Goal: Task Accomplishment & Management: Use online tool/utility

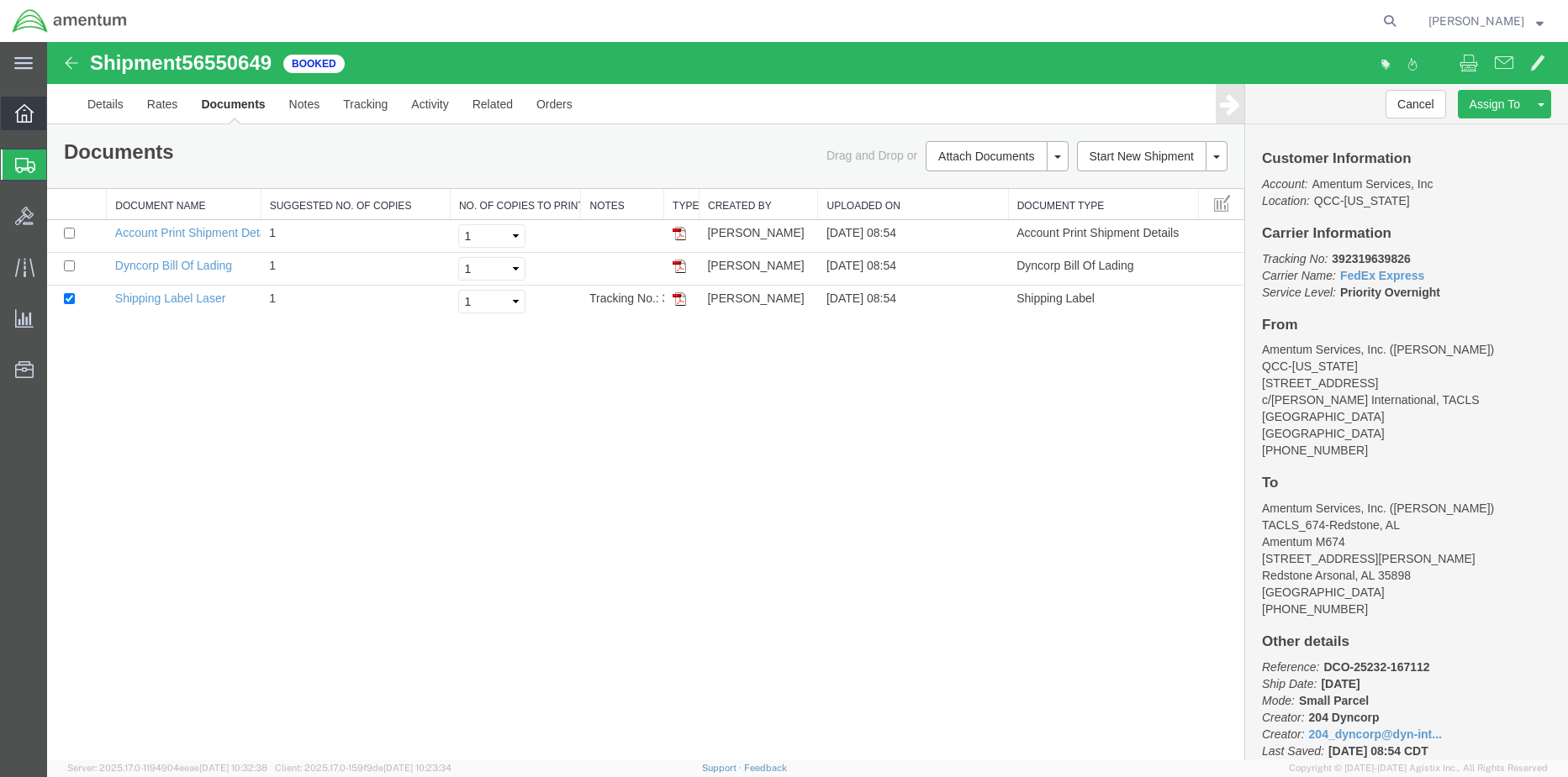
click at [11, 116] on div at bounding box center [25, 113] width 47 height 33
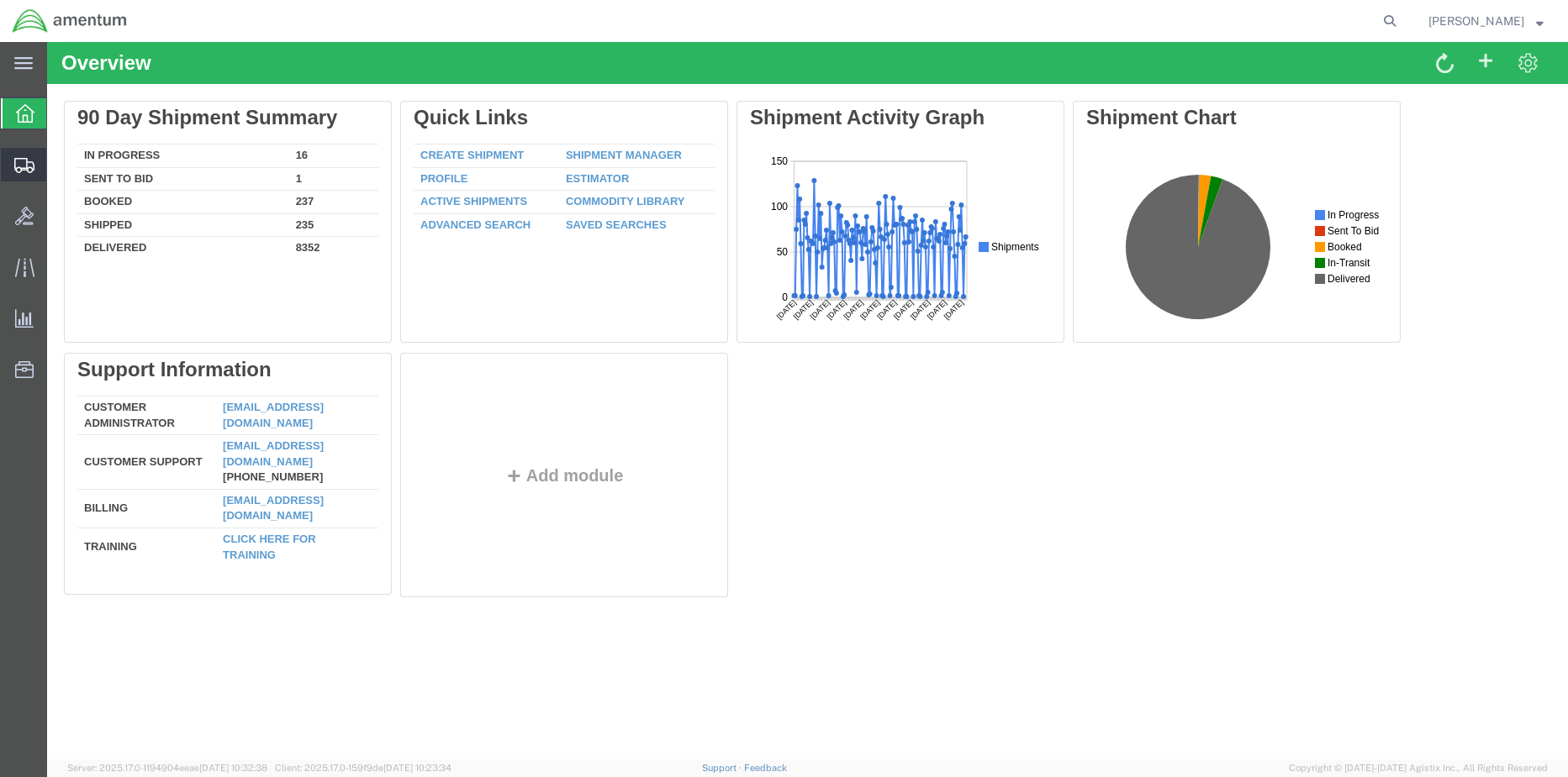
click at [0, 0] on span "Shipment Manager" at bounding box center [0, 0] width 0 height 0
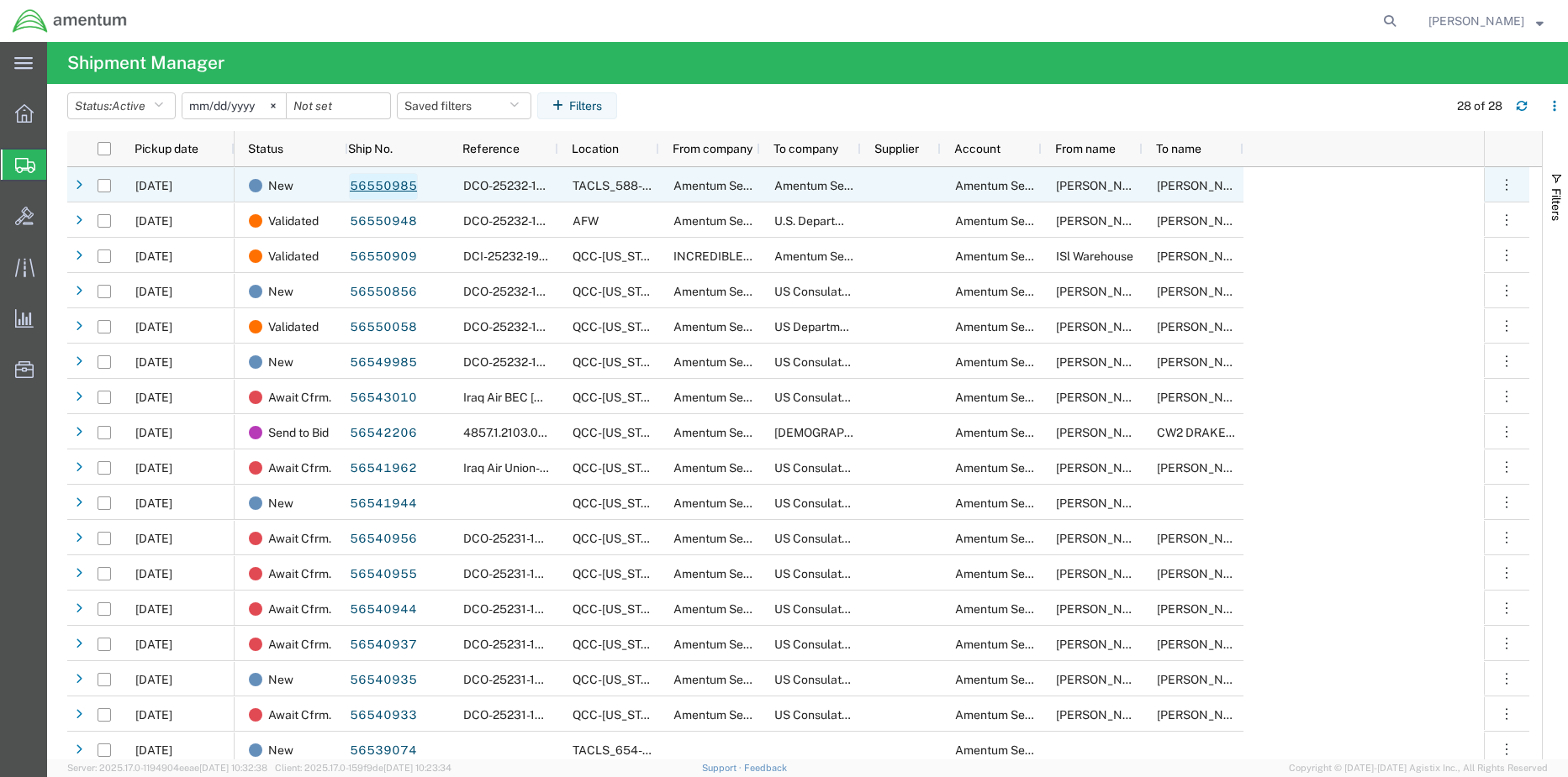
click at [378, 186] on link "56550985" at bounding box center [383, 186] width 69 height 27
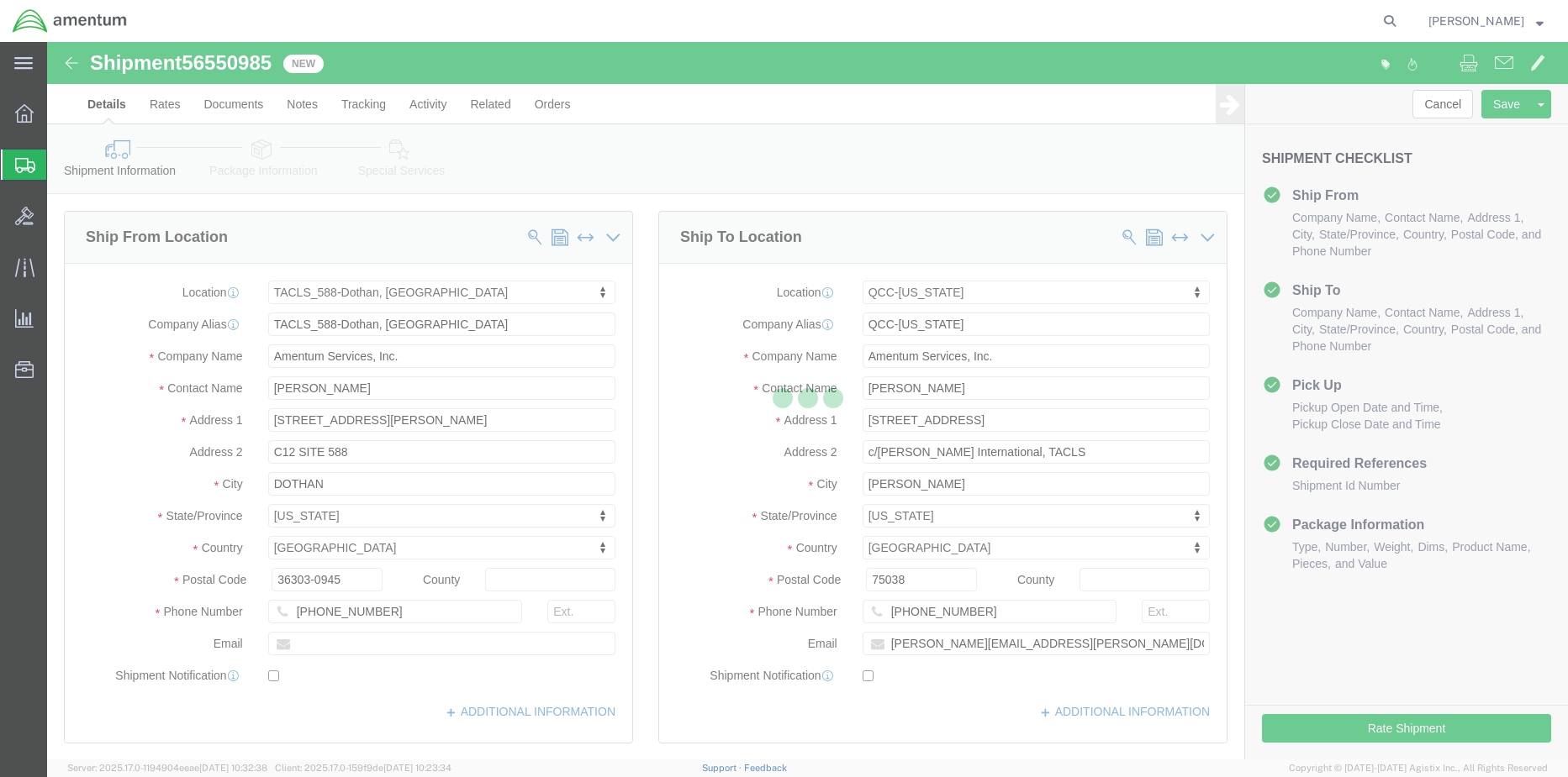
select select "42706"
select select "42668"
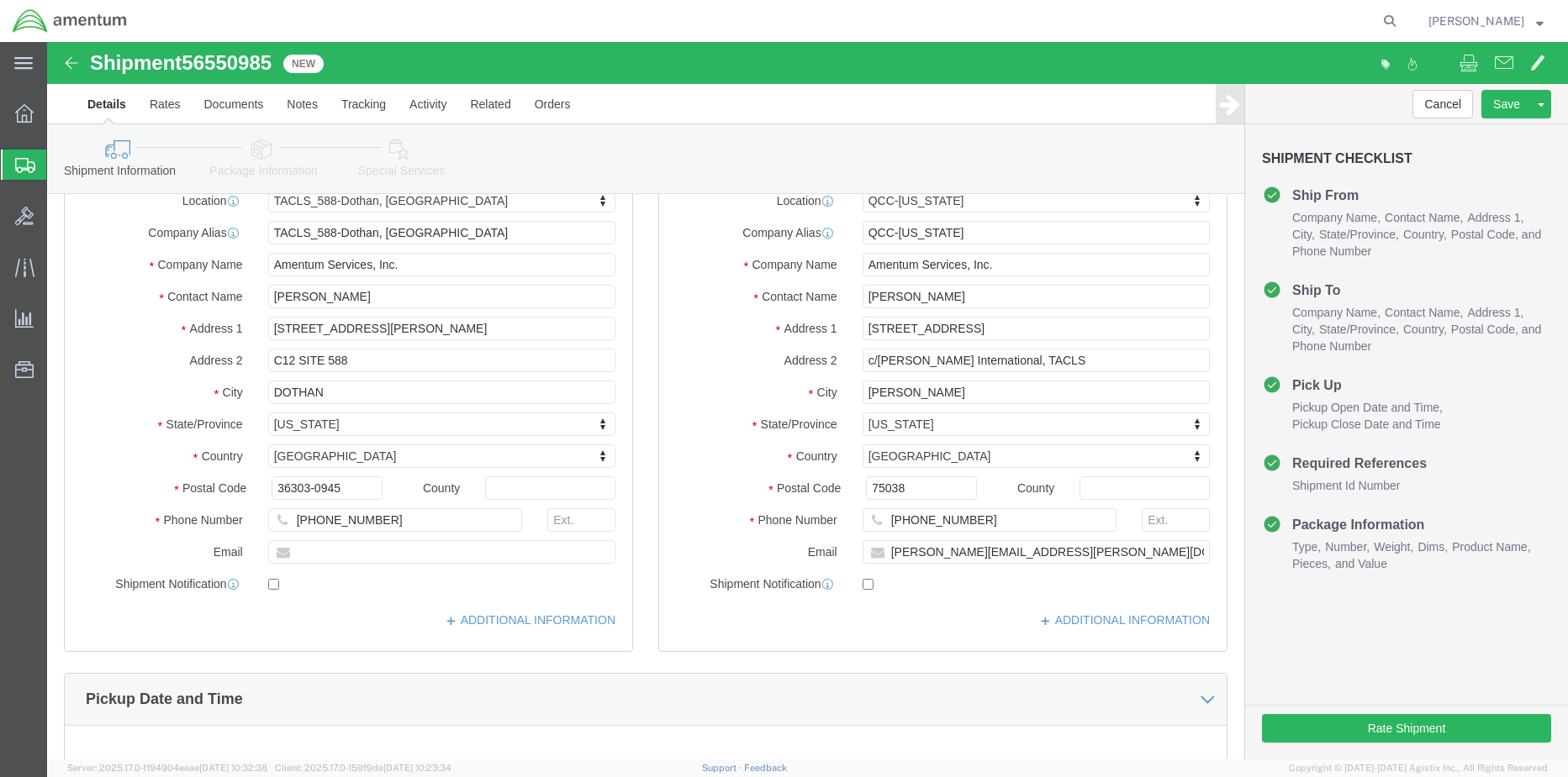
scroll to position [84, 0]
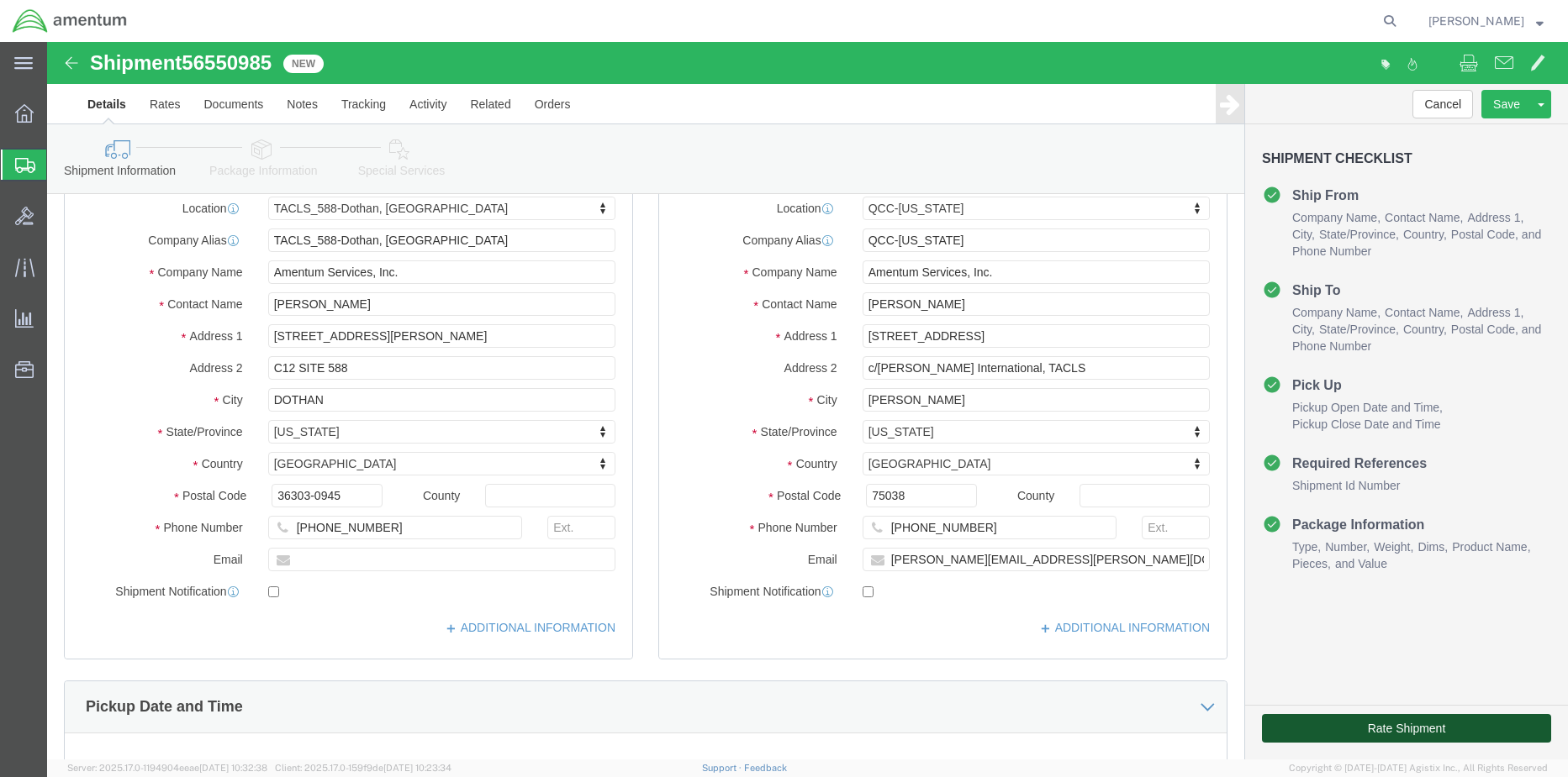
click button "Rate Shipment"
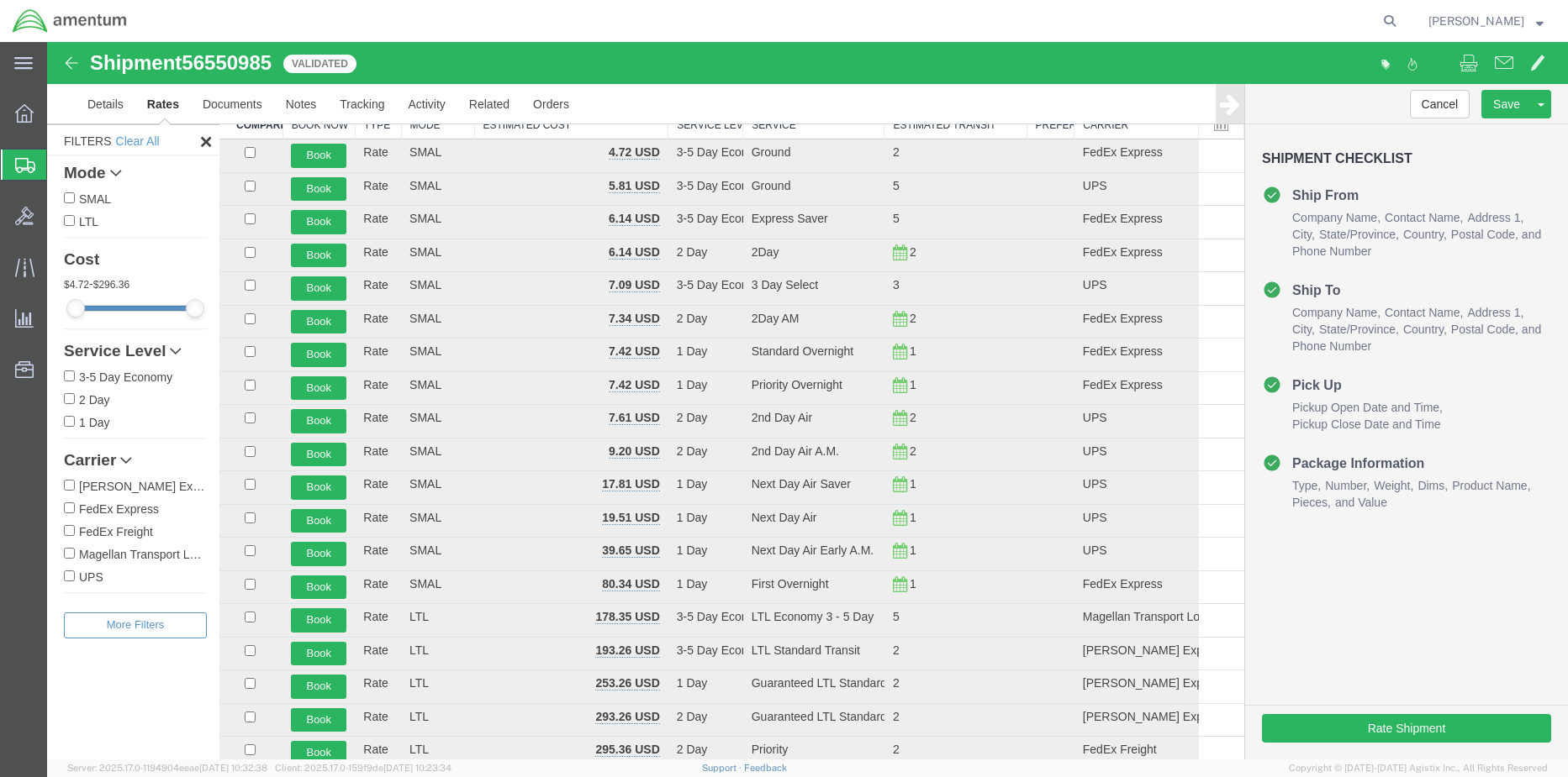
click at [70, 508] on input "FedEx Express" at bounding box center [69, 508] width 11 height 11
checkbox input "true"
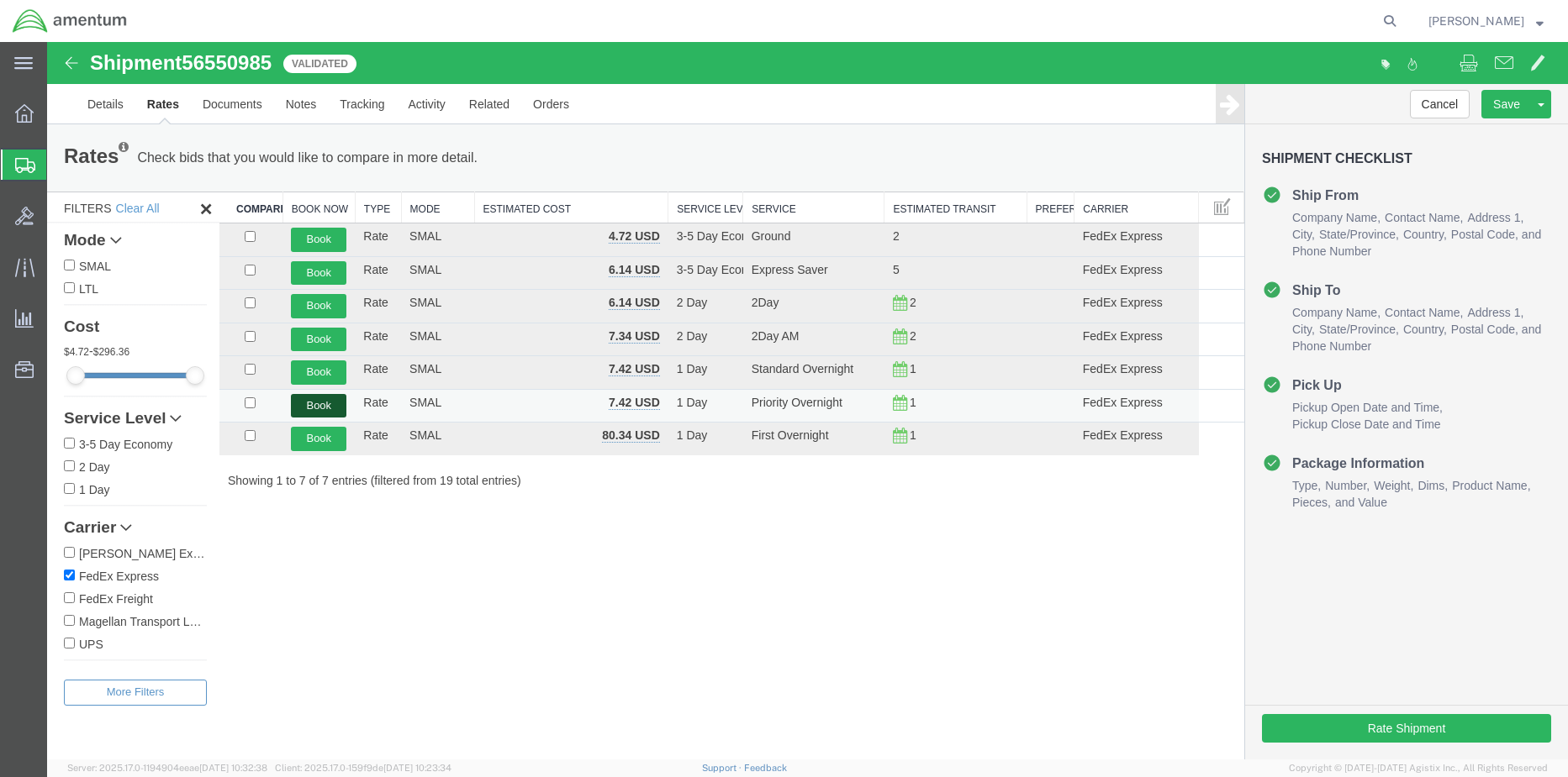
click at [318, 405] on button "Book" at bounding box center [318, 406] width 55 height 25
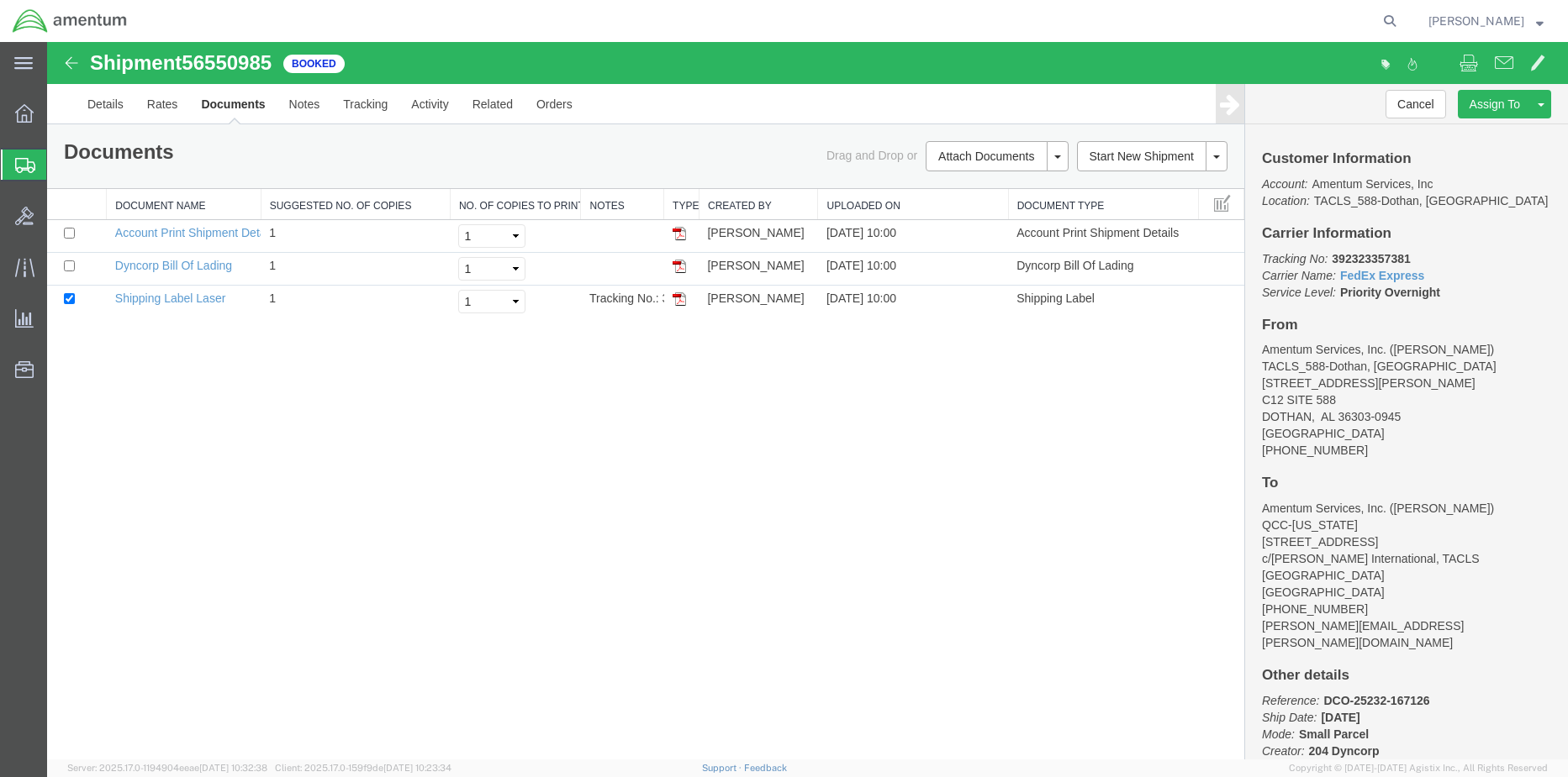
click at [1387, 253] on b "392323357381" at bounding box center [1371, 258] width 78 height 13
click at [1386, 253] on b "392323357381" at bounding box center [1371, 258] width 78 height 13
drag, startPoint x: 1385, startPoint y: 253, endPoint x: 1480, endPoint y: 237, distance: 96.3
click at [1486, 241] on div "Customer Information Account: Amentum Services, Inc Location: TACLS_588-[GEOGRA…" at bounding box center [1407, 442] width 323 height 635
drag, startPoint x: 1480, startPoint y: 237, endPoint x: 1363, endPoint y: 260, distance: 119.2
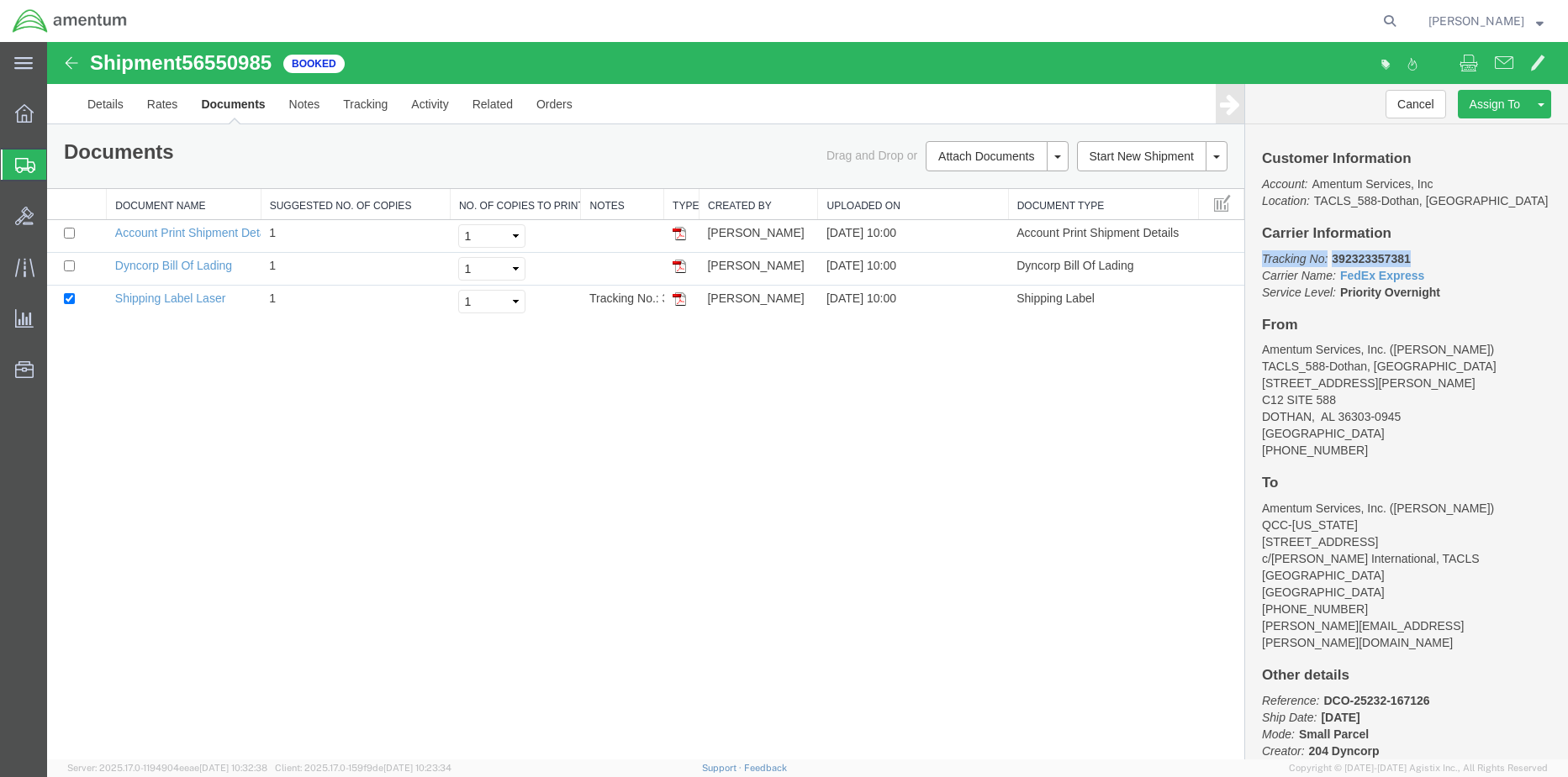
click at [1363, 260] on b "392323357381" at bounding box center [1371, 258] width 78 height 13
click at [1362, 260] on b "392323357381" at bounding box center [1371, 258] width 78 height 13
click at [673, 297] on img at bounding box center [678, 298] width 13 height 13
